Goal: Task Accomplishment & Management: Manage account settings

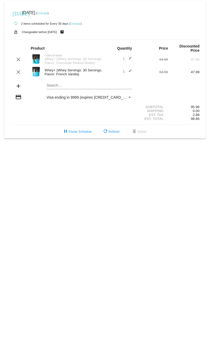
click at [76, 24] on link "Change" at bounding box center [75, 23] width 10 height 3
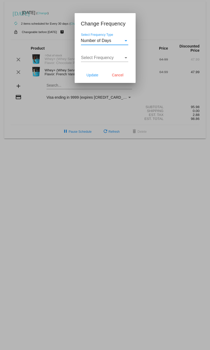
click at [124, 40] on div "Select Frequency Type" at bounding box center [125, 40] width 3 height 1
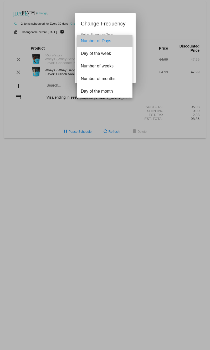
click at [124, 40] on span "Number of Days" at bounding box center [104, 41] width 47 height 13
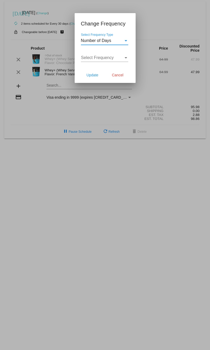
click at [123, 57] on div "Select Frequency" at bounding box center [102, 57] width 43 height 5
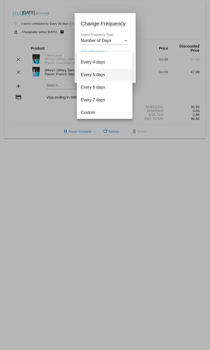
scroll to position [21, 0]
click at [114, 157] on div at bounding box center [105, 175] width 210 height 350
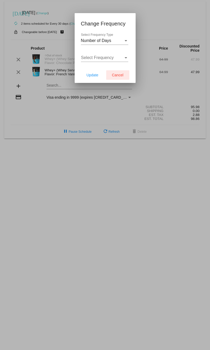
click at [120, 74] on span "Cancel" at bounding box center [118, 75] width 12 height 4
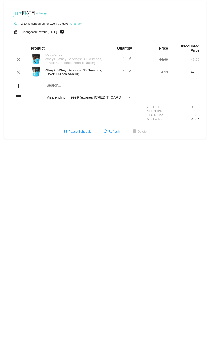
click at [48, 13] on link "Change" at bounding box center [42, 13] width 10 height 3
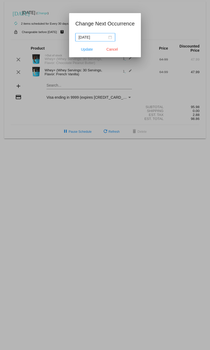
click at [108, 37] on div "[DATE]" at bounding box center [94, 37] width 33 height 6
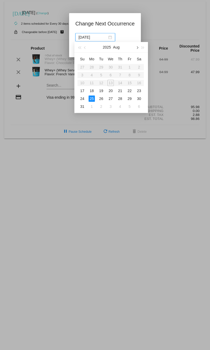
click at [138, 48] on button "button" at bounding box center [137, 47] width 6 height 11
click at [122, 92] on div "25" at bounding box center [120, 91] width 6 height 6
type input "[DATE]"
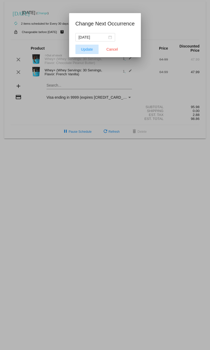
click at [88, 50] on span "Update" at bounding box center [87, 49] width 12 height 4
